Goal: Find specific page/section: Find specific page/section

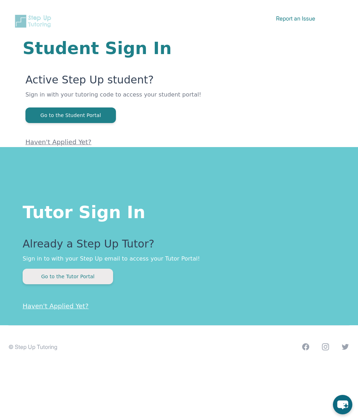
click at [98, 270] on button "Go to the Tutor Portal" at bounding box center [68, 276] width 90 height 16
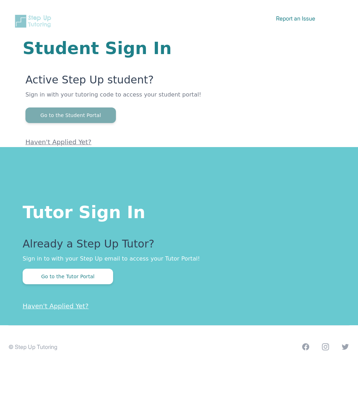
click at [63, 118] on button "Go to the Student Portal" at bounding box center [70, 115] width 90 height 16
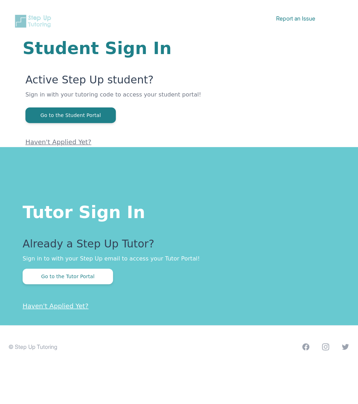
click at [69, 107] on p "Sign in with your tutoring code to access your student portal!" at bounding box center [180, 98] width 310 height 17
click at [69, 112] on button "Go to the Student Portal" at bounding box center [70, 115] width 90 height 16
